Goal: Task Accomplishment & Management: Use online tool/utility

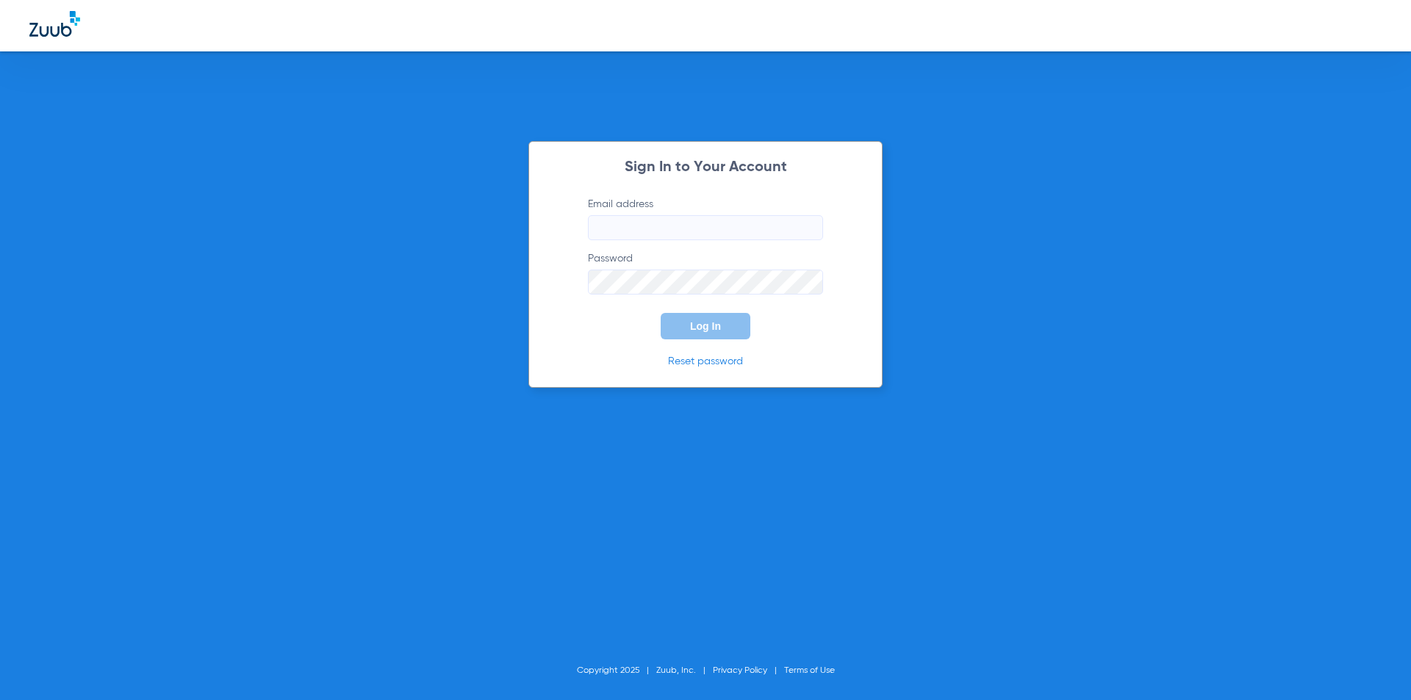
type input "[PERSON_NAME][EMAIL_ADDRESS][PERSON_NAME][DOMAIN_NAME]"
click at [708, 328] on span "Log In" at bounding box center [705, 326] width 31 height 12
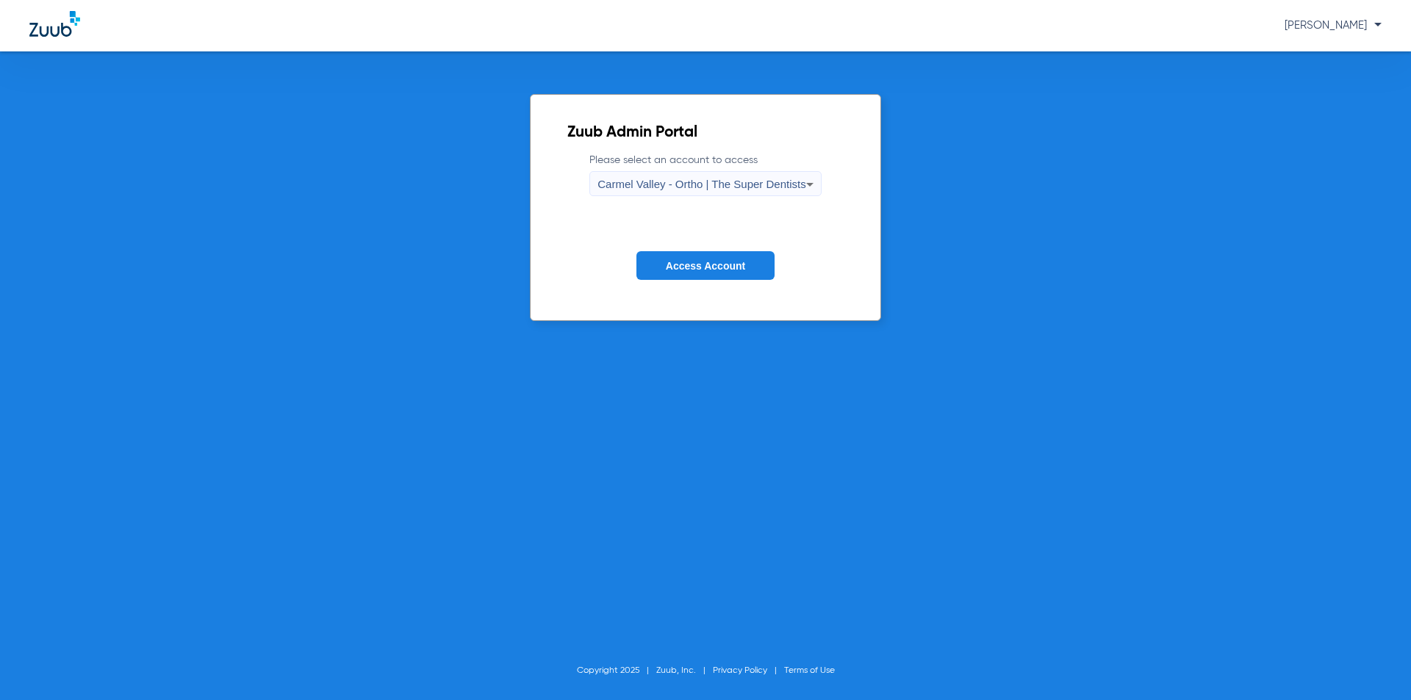
click at [703, 193] on div "Carmel Valley - Ortho | The Super Dentists" at bounding box center [701, 184] width 208 height 25
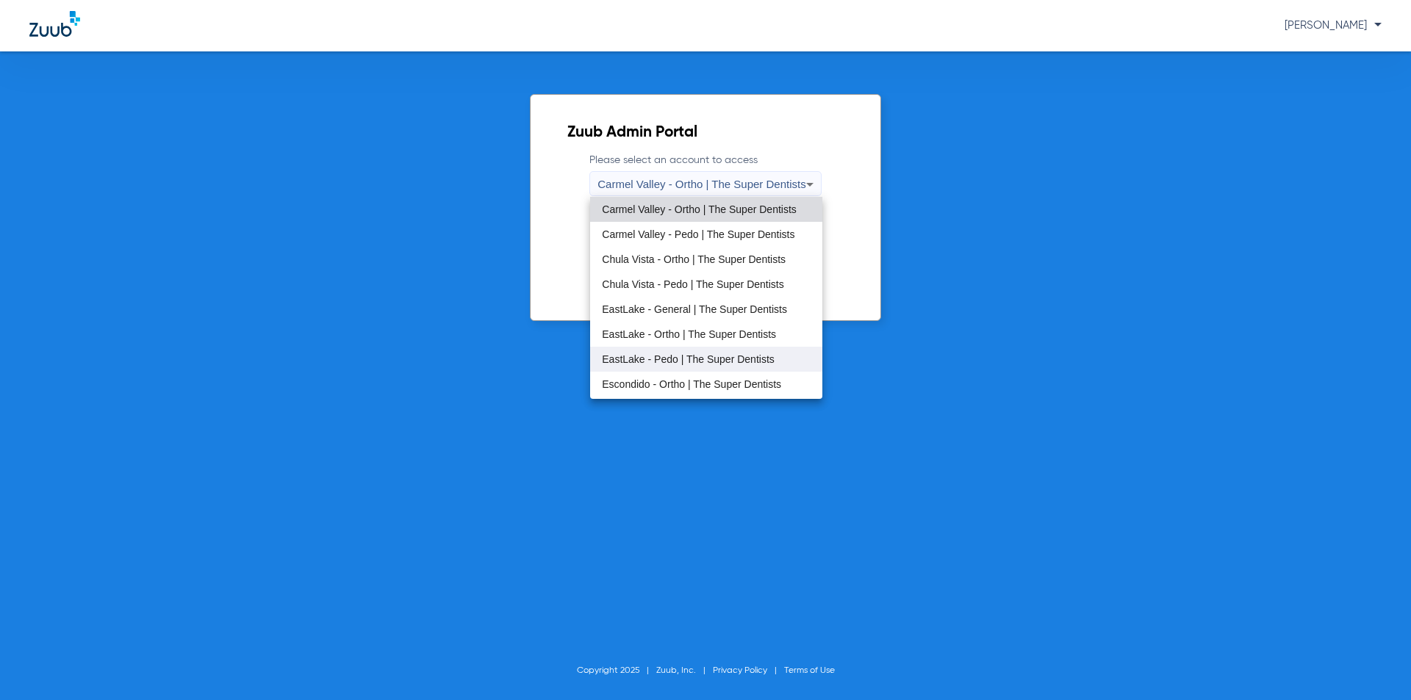
scroll to position [173, 0]
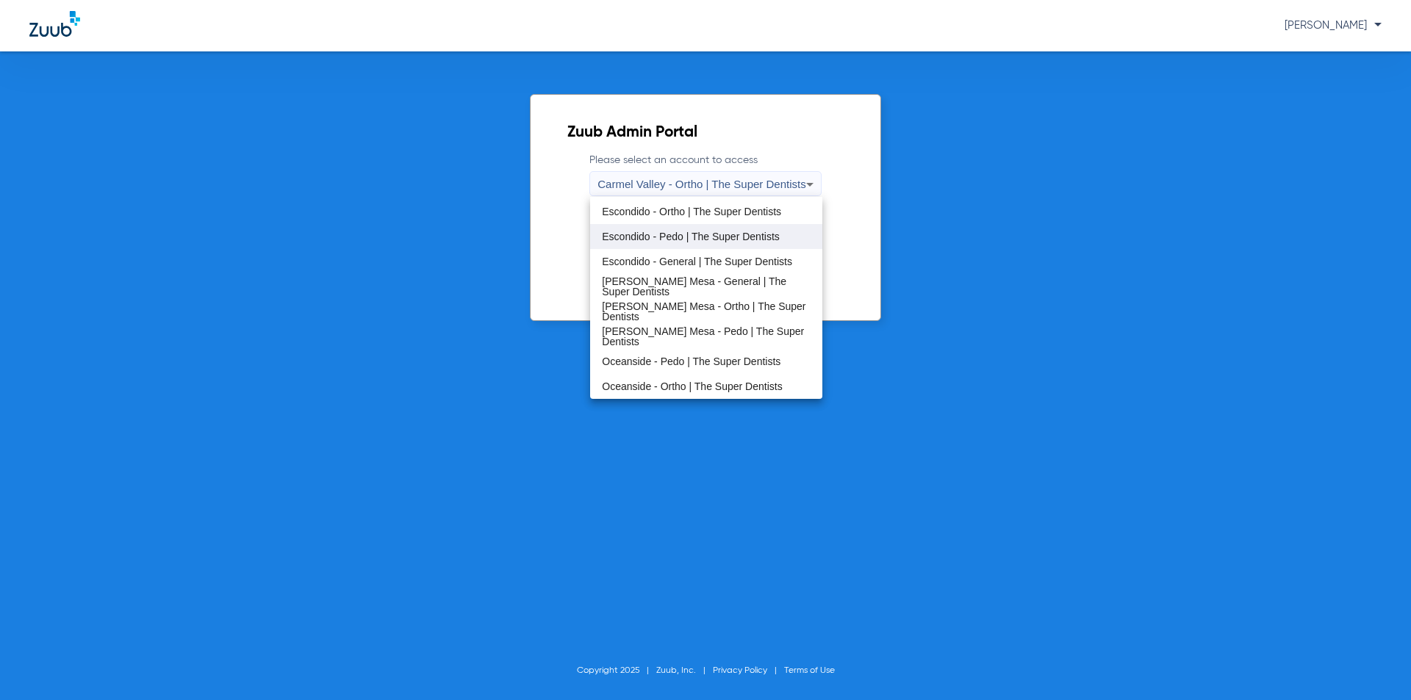
click at [709, 241] on span "Escondido - Pedo | The Super Dentists" at bounding box center [691, 236] width 178 height 10
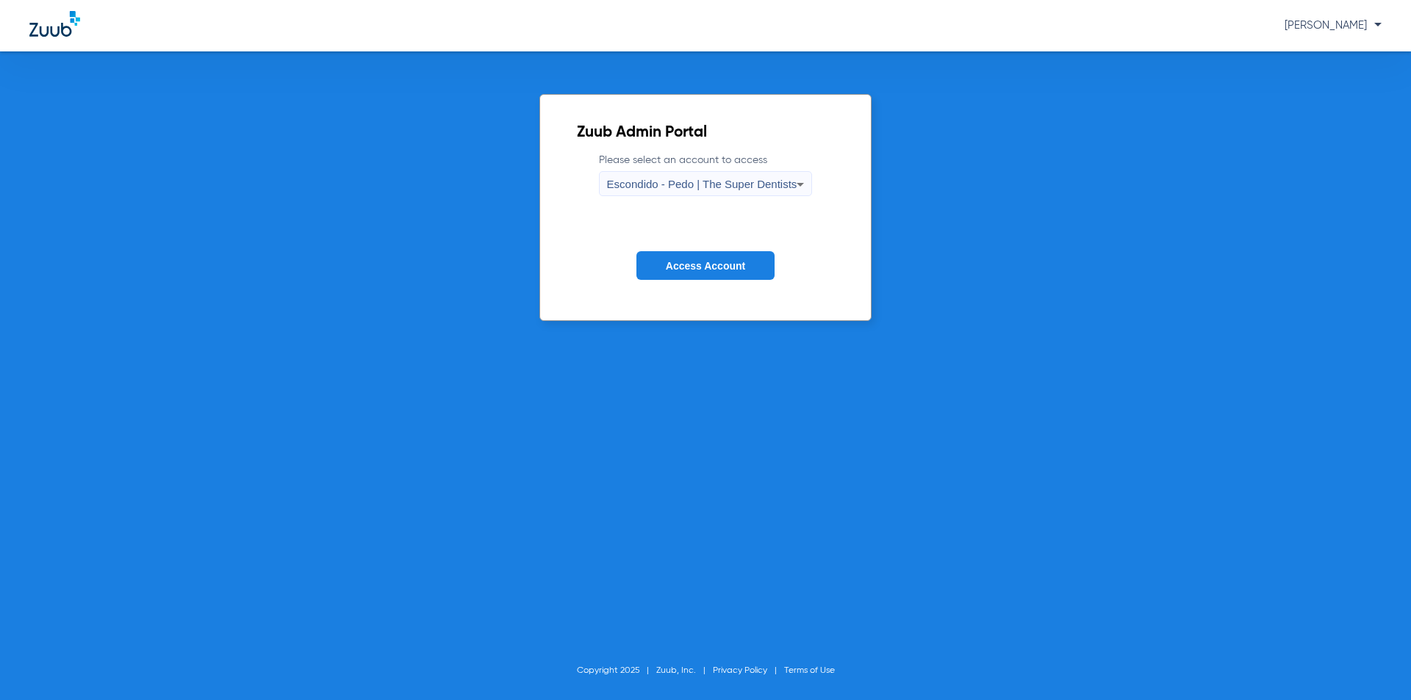
click at [719, 260] on span "Access Account" at bounding box center [705, 266] width 79 height 12
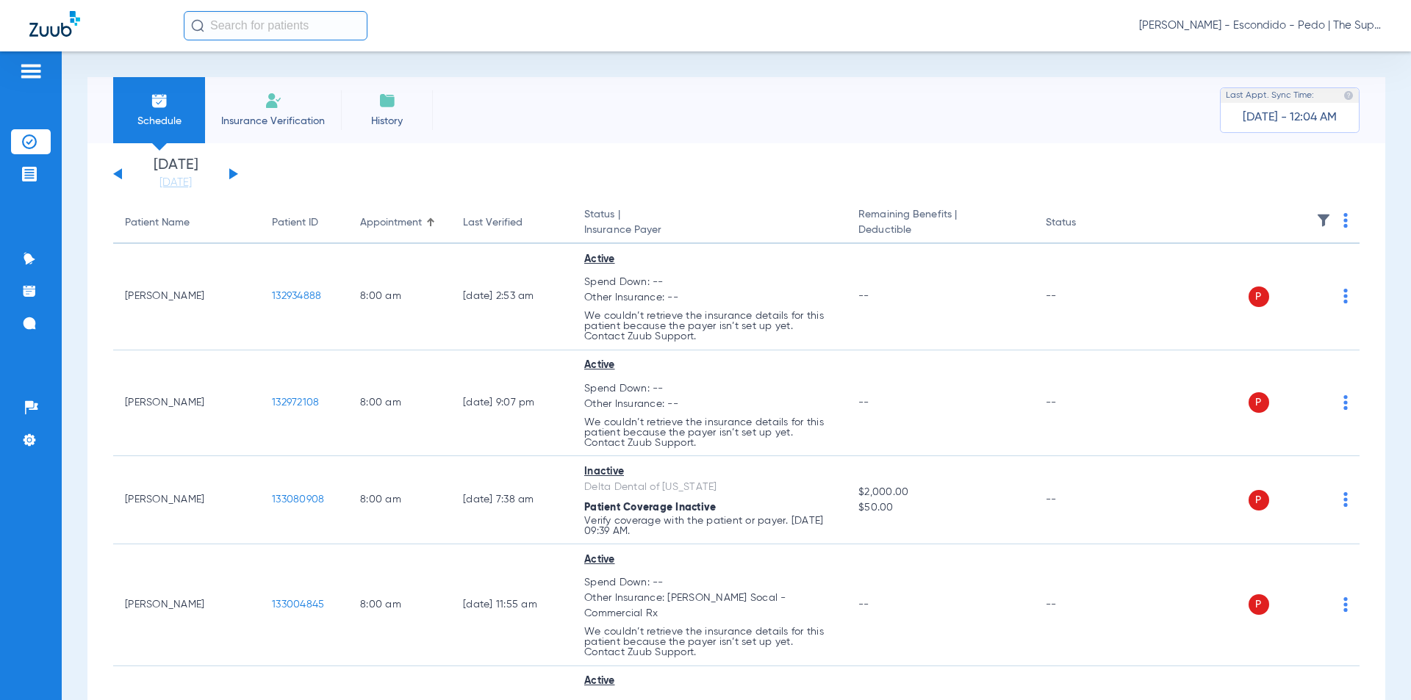
click at [706, 93] on div "Schedule Insurance Verification History Last Appt. Sync Time: [DATE] - 12:04 AM" at bounding box center [736, 110] width 1298 height 66
